Goal: Task Accomplishment & Management: Manage account settings

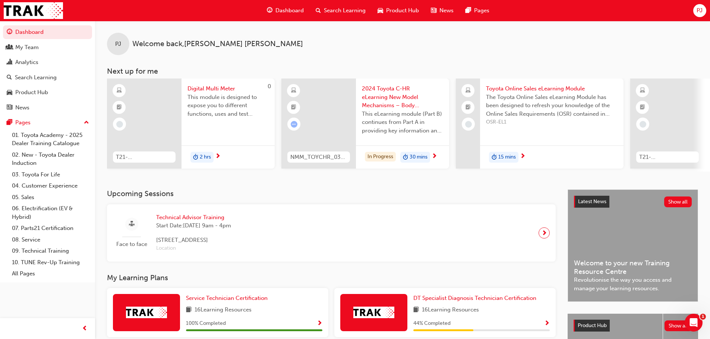
click at [698, 8] on span "PJ" at bounding box center [699, 10] width 6 height 9
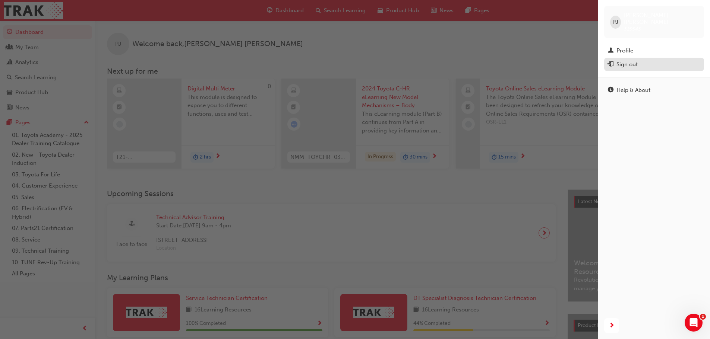
click at [625, 60] on div "Sign out" at bounding box center [626, 64] width 21 height 9
